Goal: Information Seeking & Learning: Learn about a topic

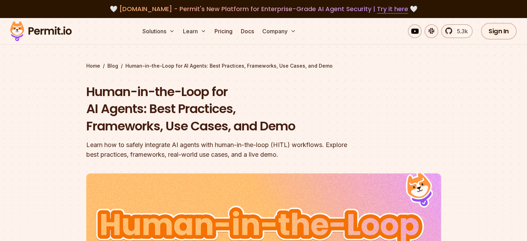
click at [28, 131] on section "Home / Blog / Human-in-the-Loop for AI Agents: Best Practices, Frameworks, Use …" at bounding box center [263, 222] width 527 height 409
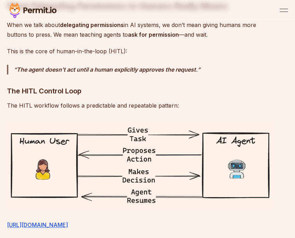
scroll to position [866, 0]
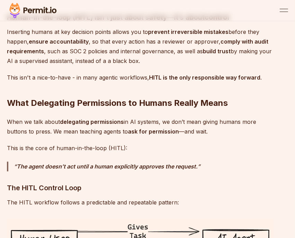
click at [143, 117] on p "When we talk about delegating permissions in AI systems, we don’t mean giving h…" at bounding box center [140, 126] width 266 height 19
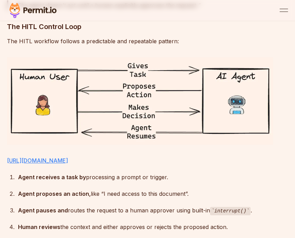
scroll to position [1040, 0]
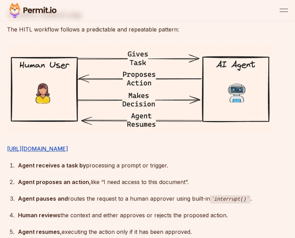
click at [130, 131] on img at bounding box center [140, 88] width 266 height 87
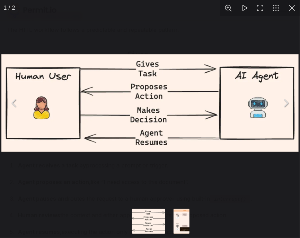
click at [291, 7] on button "You can close this modal content with the ESC key" at bounding box center [292, 8] width 16 height 16
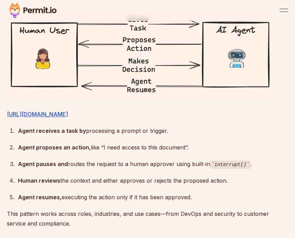
scroll to position [1074, 0]
click at [136, 119] on p "[URL][DOMAIN_NAME]" at bounding box center [140, 115] width 266 height 10
click at [68, 118] on link "[URL][DOMAIN_NAME]" at bounding box center [37, 114] width 61 height 7
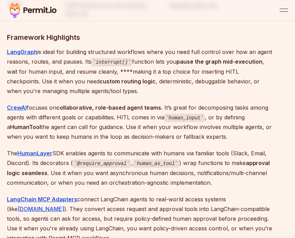
scroll to position [1560, 0]
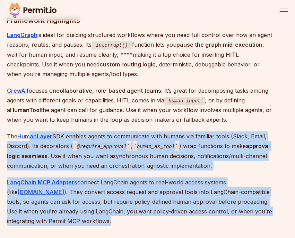
drag, startPoint x: 59, startPoint y: 219, endPoint x: 29, endPoint y: 141, distance: 83.9
click at [149, 196] on p "LangChain MCP Adapters connect LangChain agents to real-world access systems (l…" at bounding box center [140, 202] width 266 height 49
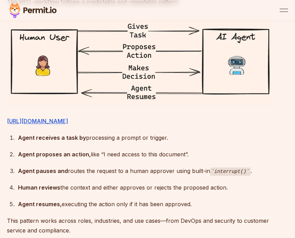
scroll to position [1040, 0]
